Goal: Information Seeking & Learning: Learn about a topic

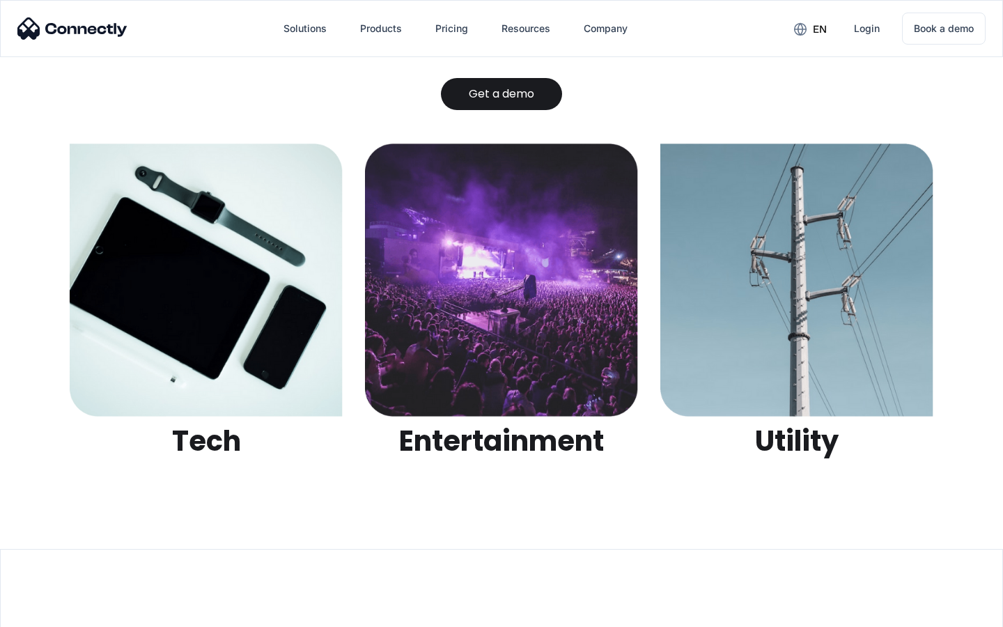
scroll to position [4395, 0]
